Goal: Information Seeking & Learning: Find specific page/section

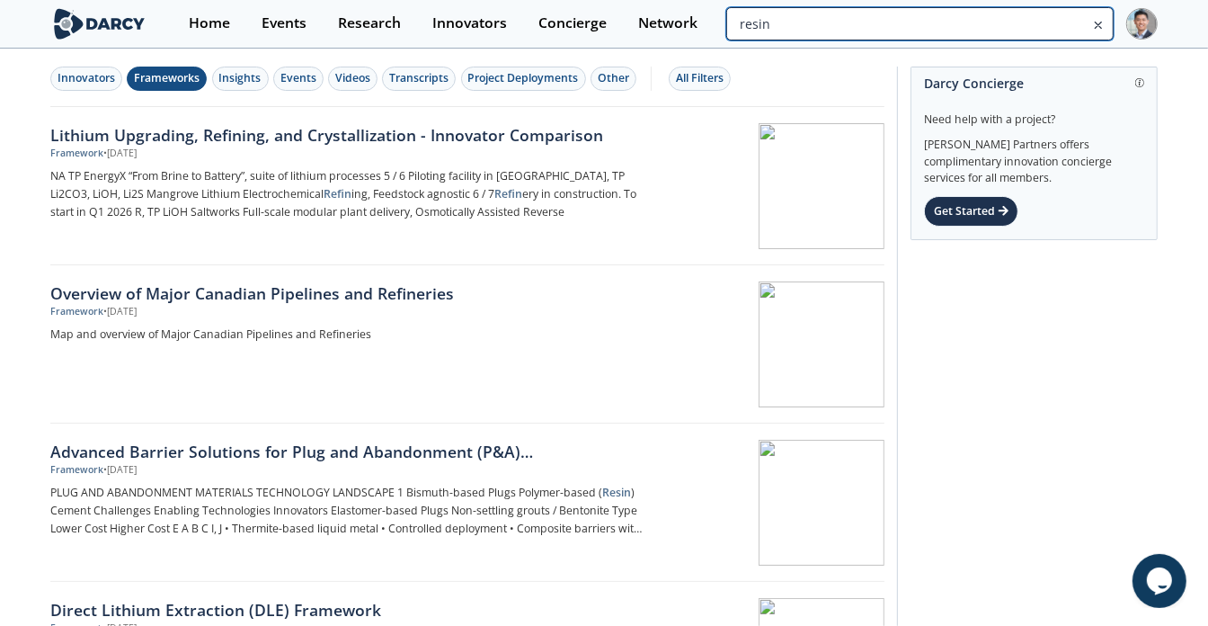
click at [1031, 30] on input "resin" at bounding box center [919, 23] width 387 height 33
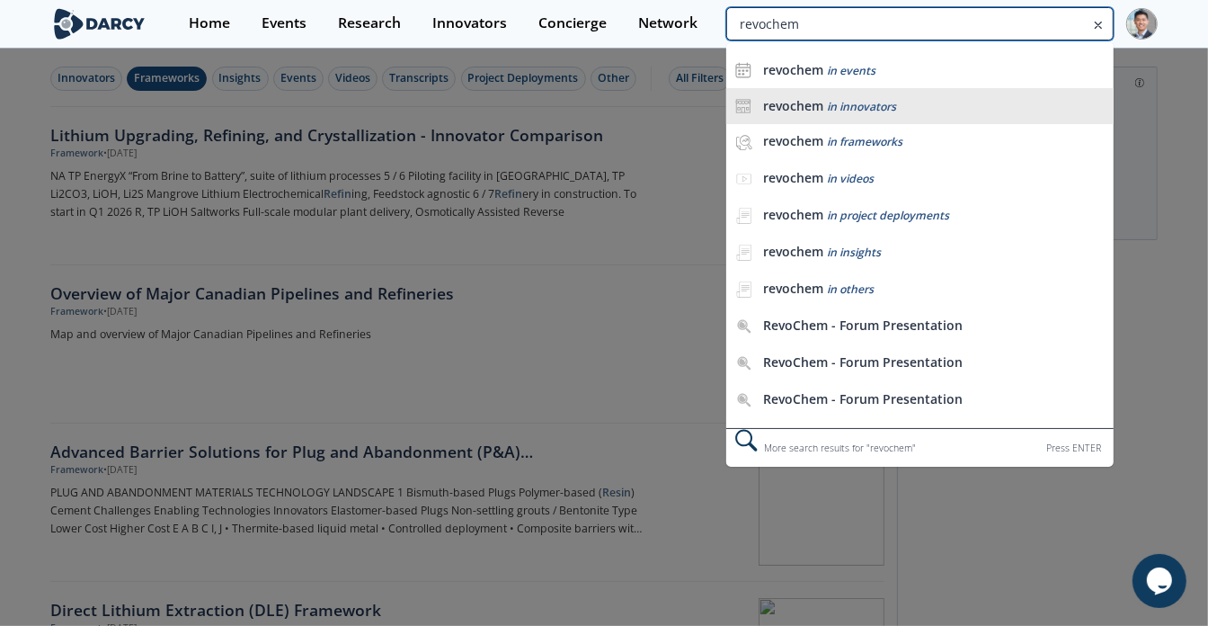
type input "revochem"
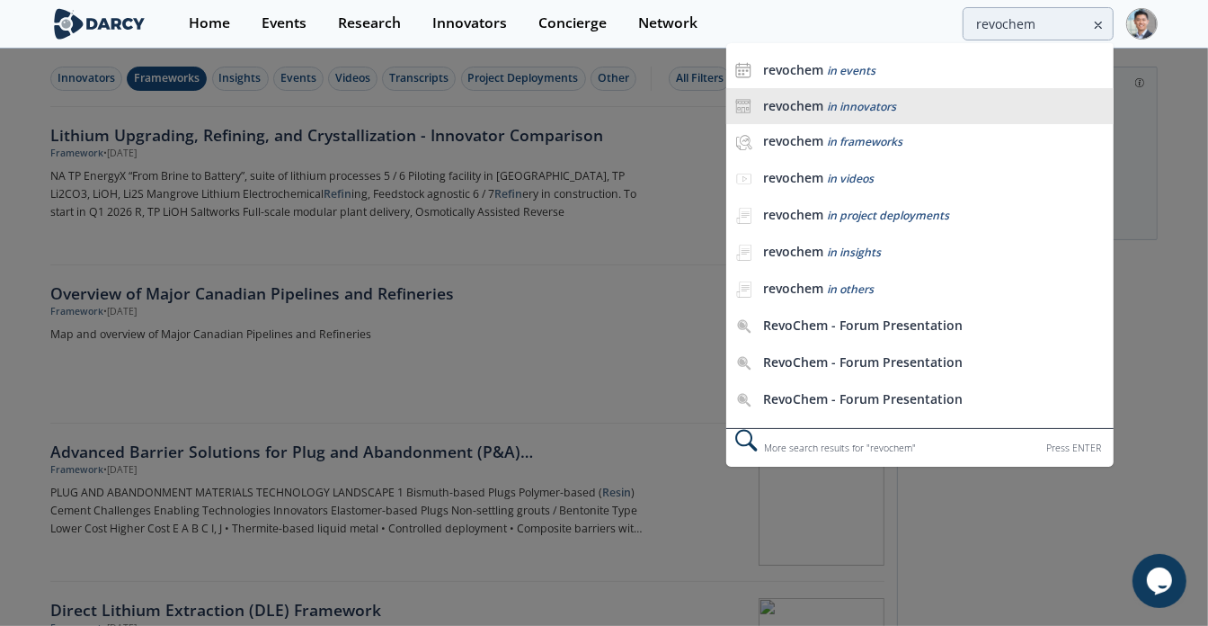
click at [880, 95] on li "revochem in innovators" at bounding box center [919, 106] width 387 height 36
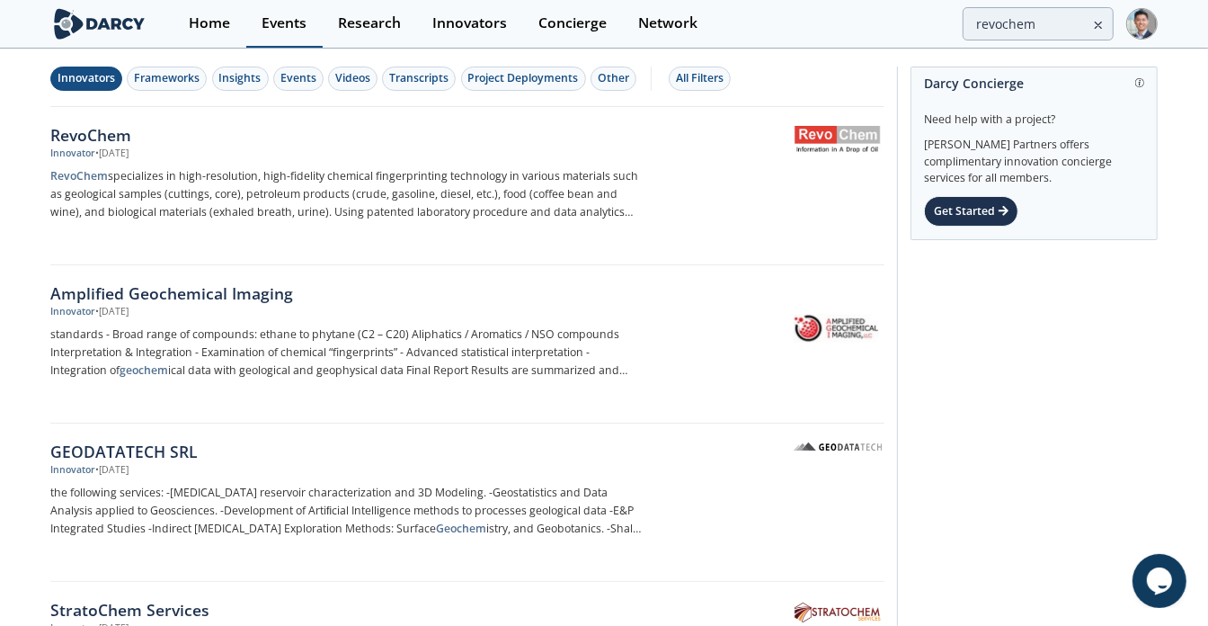
click at [254, 18] on link "Events" at bounding box center [284, 24] width 76 height 48
